Goal: Use online tool/utility: Utilize a website feature to perform a specific function

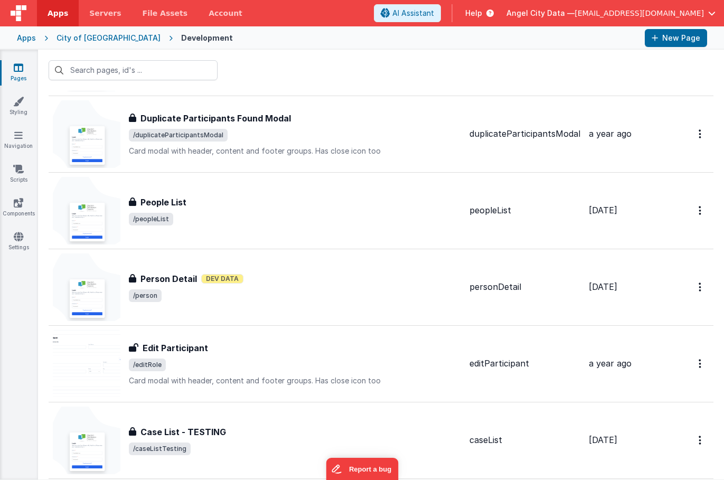
scroll to position [1446, 0]
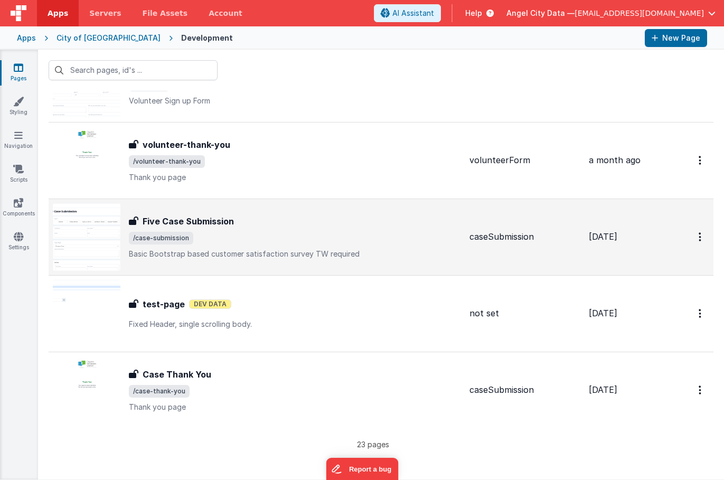
click at [152, 228] on div "Five Case Submission Five Case Submission /case-submission Basic Bootstrap base…" at bounding box center [295, 237] width 332 height 44
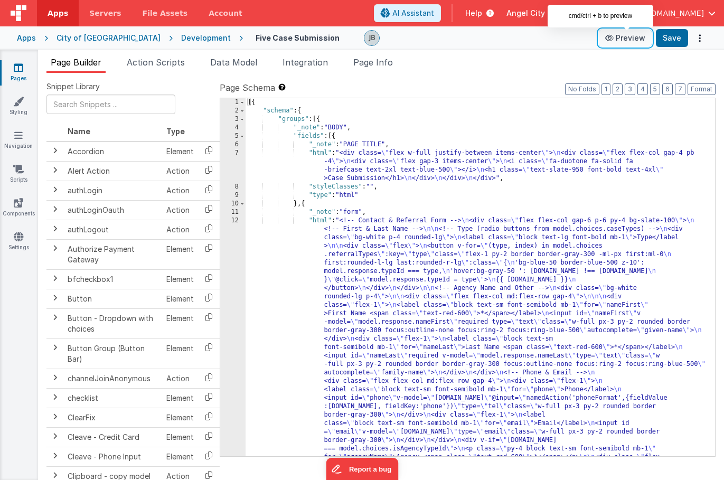
click at [630, 39] on button "Preview" at bounding box center [625, 38] width 53 height 17
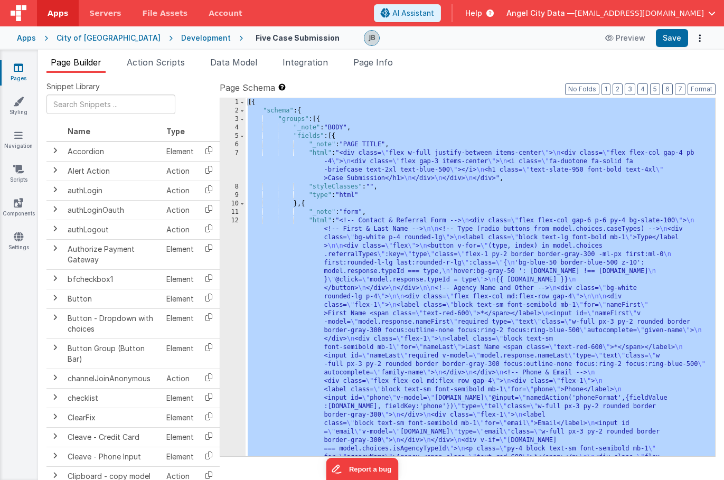
scroll to position [707, 0]
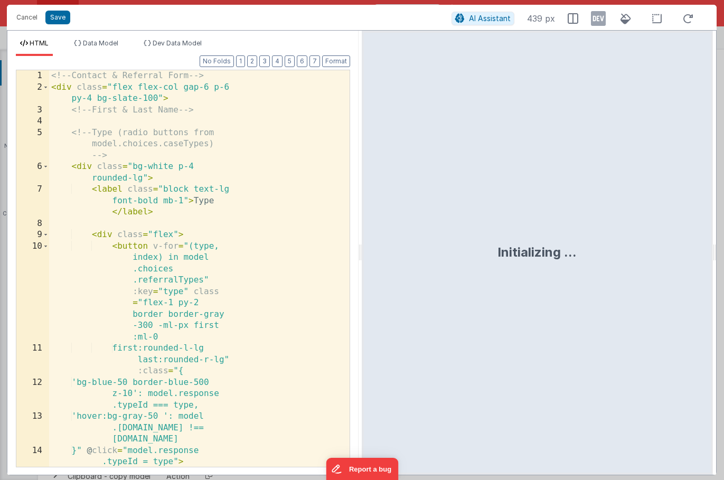
scroll to position [0, 0]
click at [236, 227] on div "<!-- Contact & Referral Form --> < div class = "flex flex-col gap-6 p-6 py-4 bg…" at bounding box center [199, 286] width 301 height 432
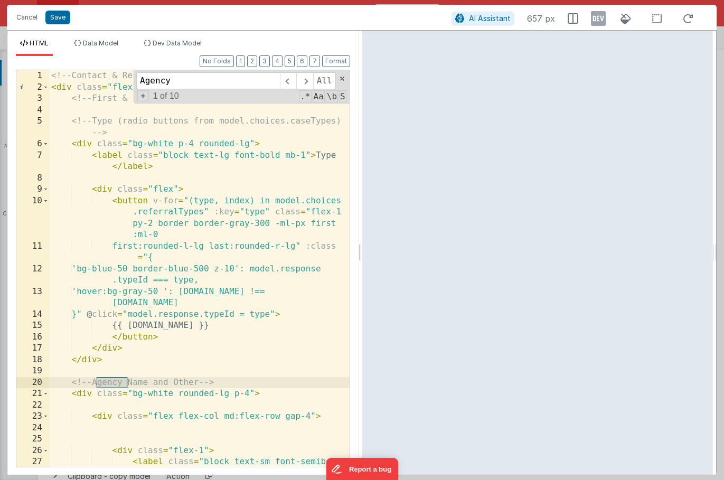
type input "Agency"
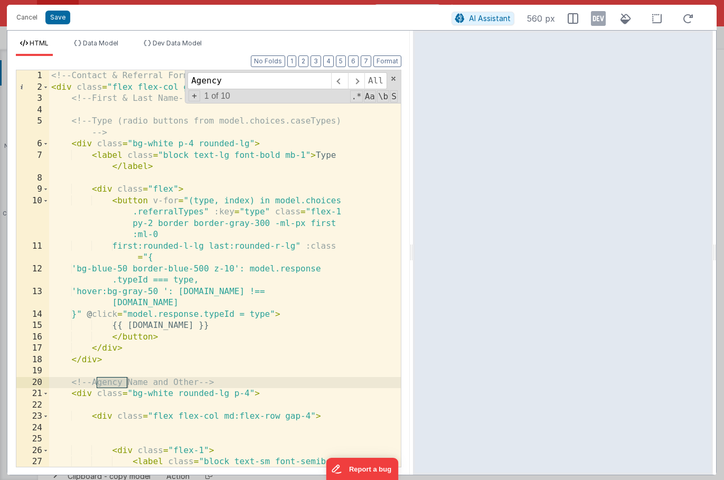
drag, startPoint x: 359, startPoint y: 133, endPoint x: 413, endPoint y: 129, distance: 54.0
click at [413, 129] on html "Cancel Save AI Assistant 560 px HTML Data Model Dev Data Model Format 7 6 5 4 3…" at bounding box center [362, 240] width 724 height 480
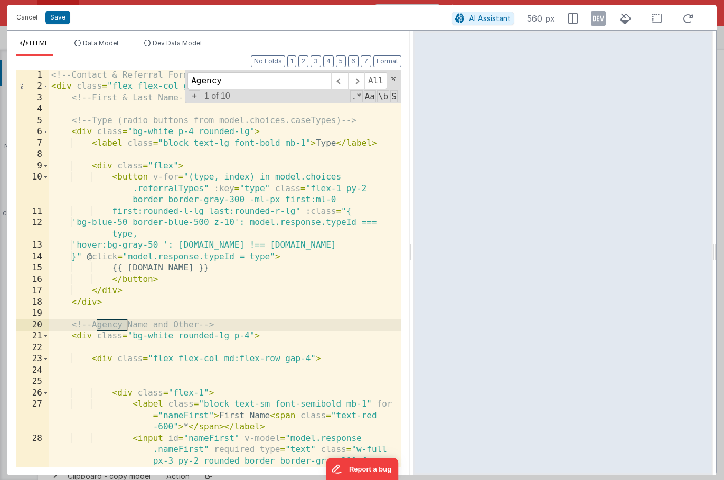
scroll to position [6, 0]
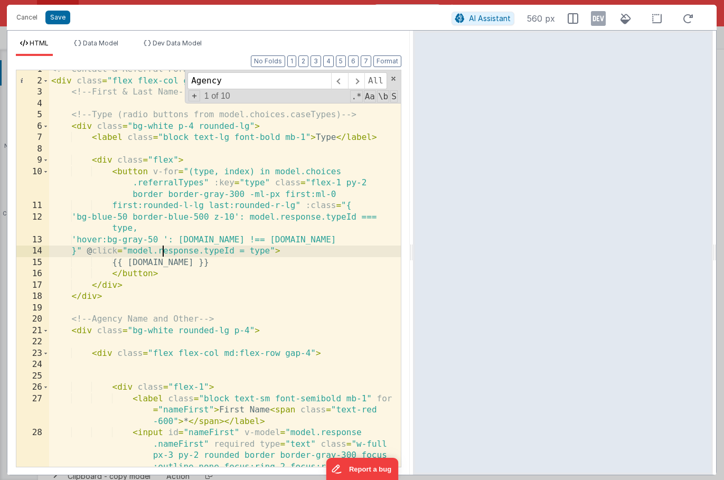
click at [165, 249] on div "<!-- Contact & Referral Form --> < div class = "flex flex-col gap-6 p-6 py-4 bg…" at bounding box center [225, 296] width 352 height 465
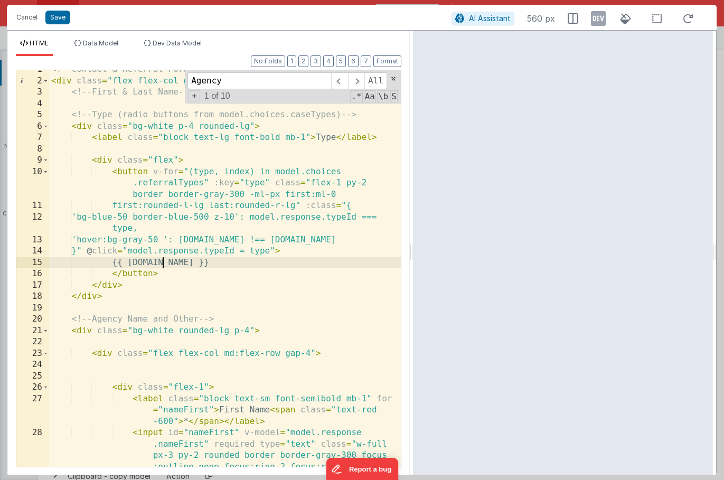
click at [164, 262] on div "<!-- Contact & Referral Form --> < div class = "flex flex-col gap-6 p-6 py-4 bg…" at bounding box center [225, 296] width 352 height 465
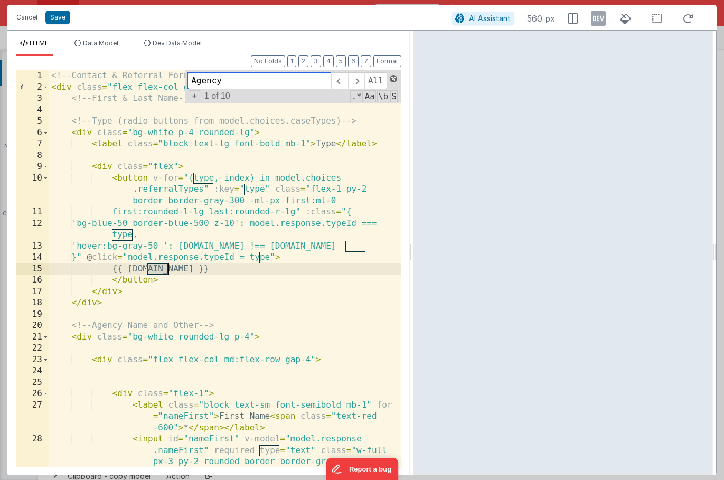
click at [391, 81] on span at bounding box center [393, 78] width 7 height 7
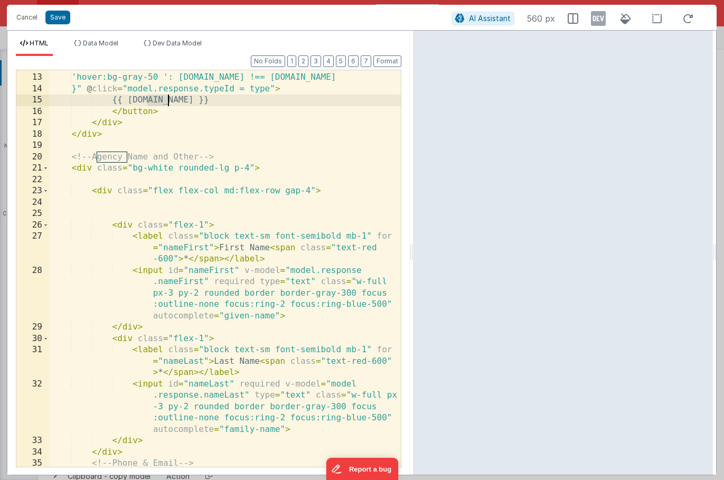
scroll to position [168, 0]
click at [114, 194] on div "'bg-blue-50 border-blue-500 z-10': model.response.typeId === type, 'hover:bg-gr…" at bounding box center [225, 264] width 352 height 431
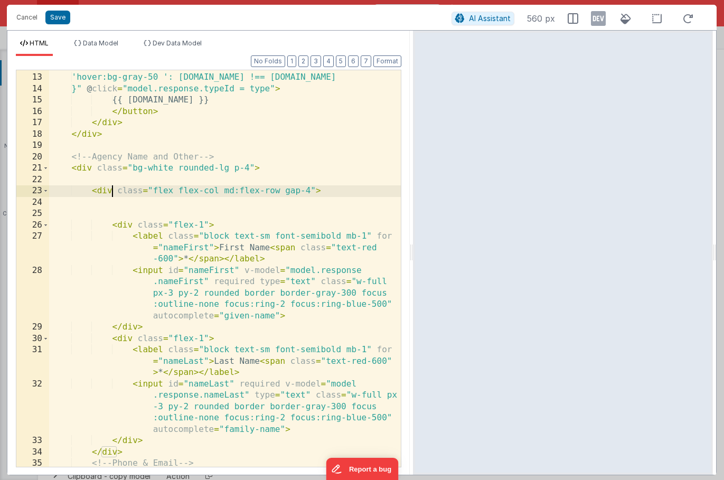
click at [118, 224] on div "'bg-blue-50 border-blue-500 z-10': model.response.typeId === type, 'hover:bg-gr…" at bounding box center [225, 264] width 352 height 431
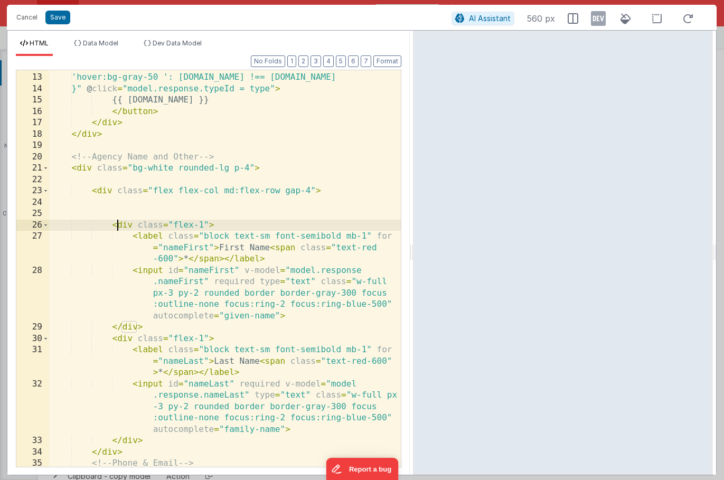
click at [49, 226] on div "26" at bounding box center [32, 226] width 33 height 12
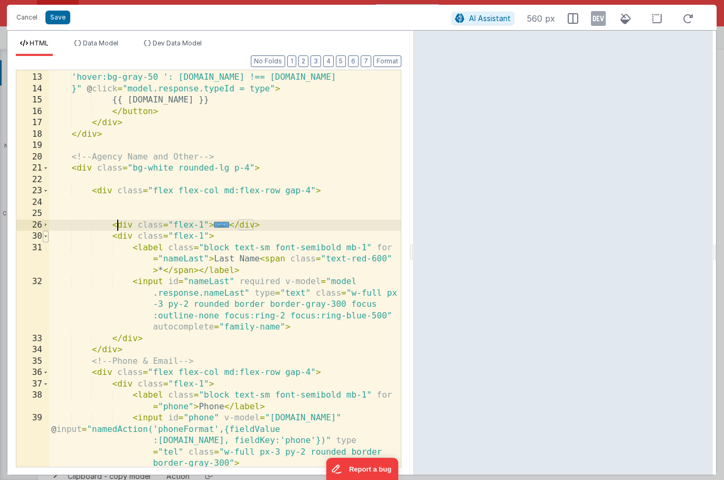
click at [46, 238] on span at bounding box center [46, 237] width 6 height 12
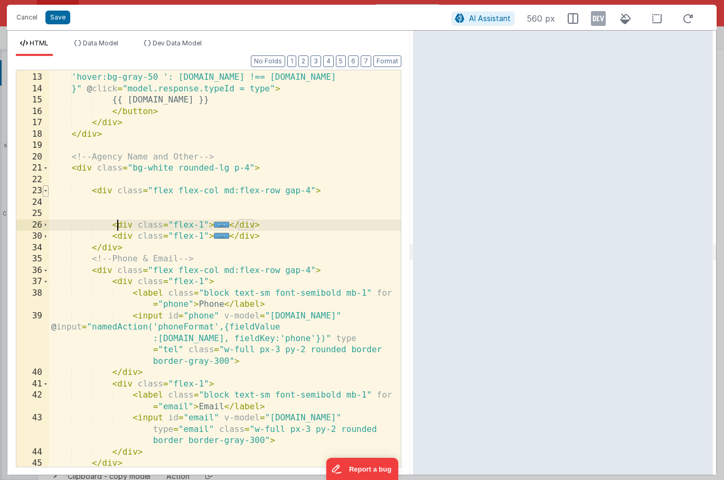
click at [48, 193] on span at bounding box center [46, 191] width 6 height 12
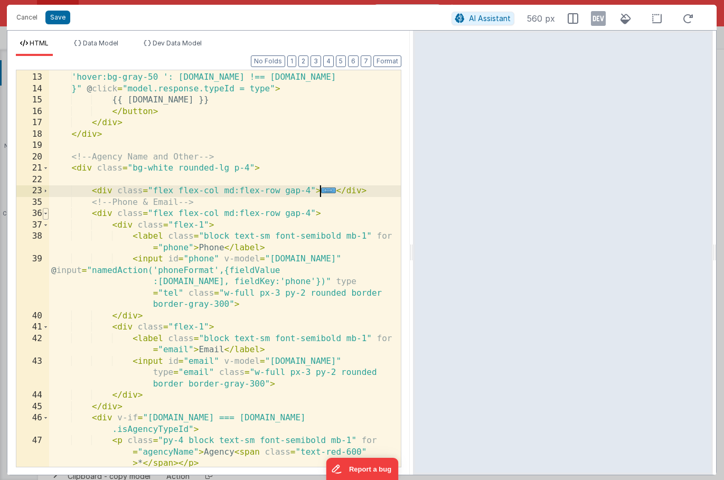
click at [48, 216] on span at bounding box center [46, 214] width 6 height 12
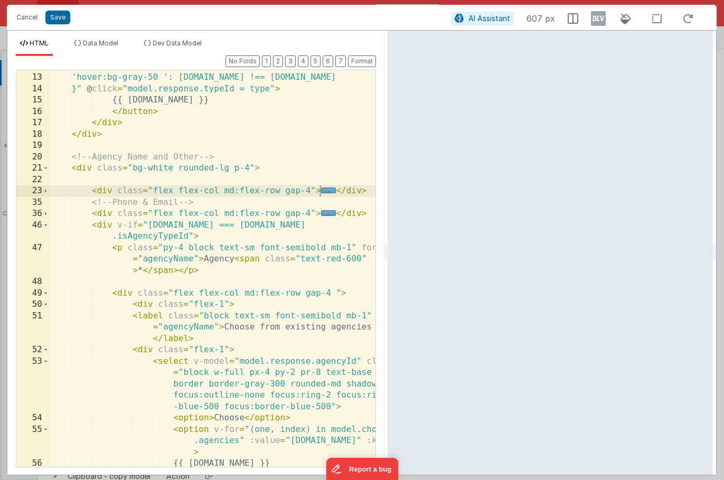
drag, startPoint x: 410, startPoint y: 247, endPoint x: 388, endPoint y: 243, distance: 23.1
click at [388, 243] on html "Cancel Save AI Assistant 607 px HTML Data Model Dev Data Model Format 7 6 5 4 3…" at bounding box center [362, 240] width 724 height 480
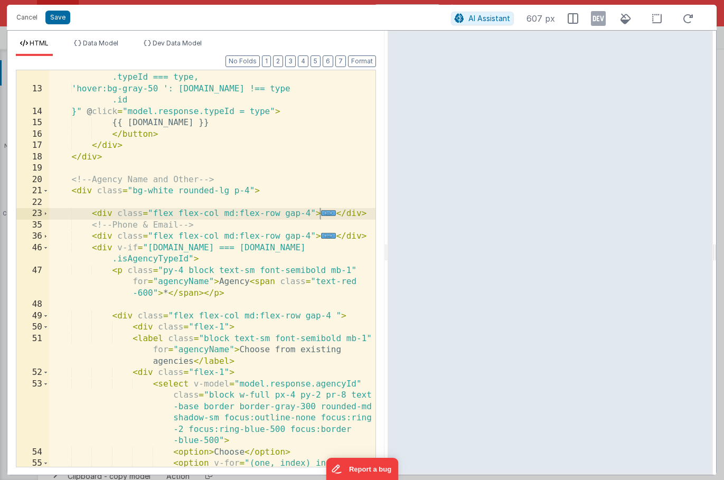
drag, startPoint x: 715, startPoint y: 230, endPoint x: 786, endPoint y: 230, distance: 70.8
click at [724, 230] on html "Cancel Save AI Assistant 607 px HTML Data Model Dev Data Model Format 7 6 5 4 3…" at bounding box center [362, 240] width 724 height 480
drag, startPoint x: 714, startPoint y: 282, endPoint x: 780, endPoint y: 282, distance: 66.0
click at [724, 282] on html "Cancel Save AI Assistant 607 px HTML Data Model Dev Data Model Format 7 6 5 4 3…" at bounding box center [362, 240] width 724 height 480
